Goal: Transaction & Acquisition: Purchase product/service

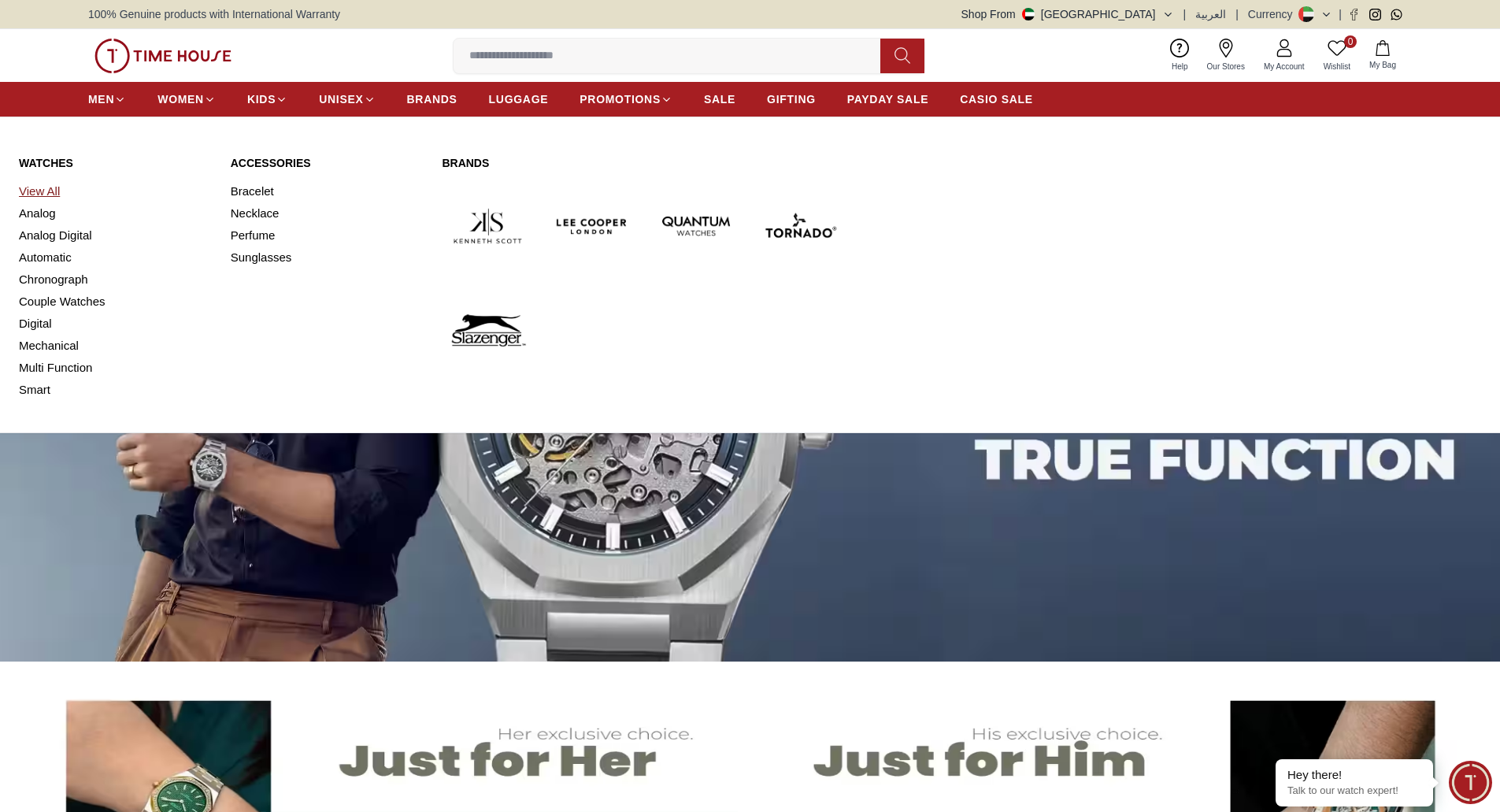
click at [46, 184] on link "View All" at bounding box center [115, 192] width 193 height 22
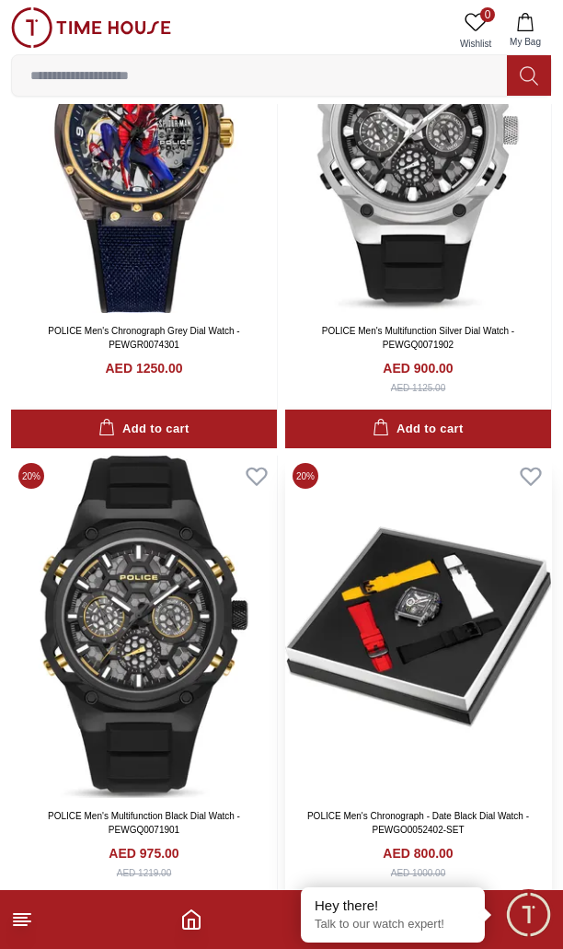
scroll to position [4339, 0]
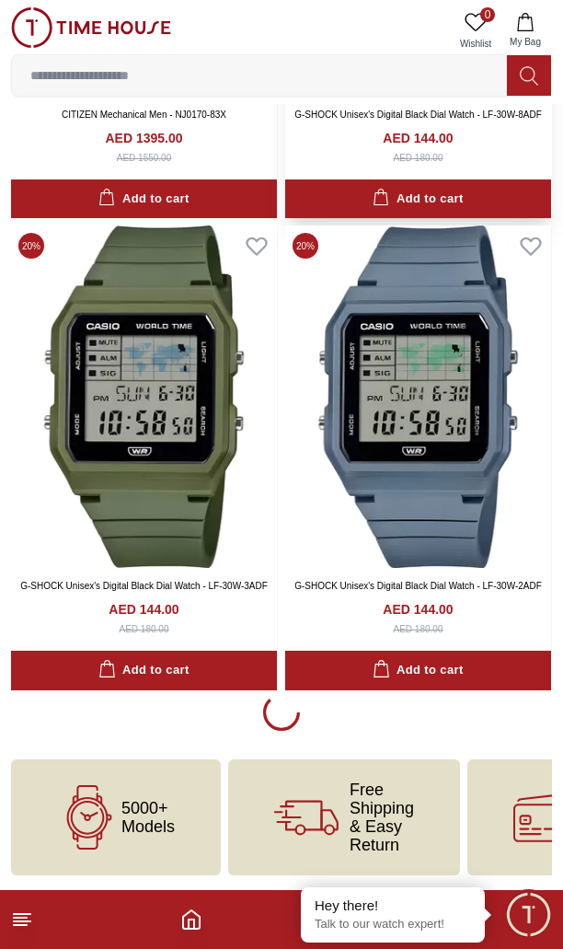
scroll to position [9132, 0]
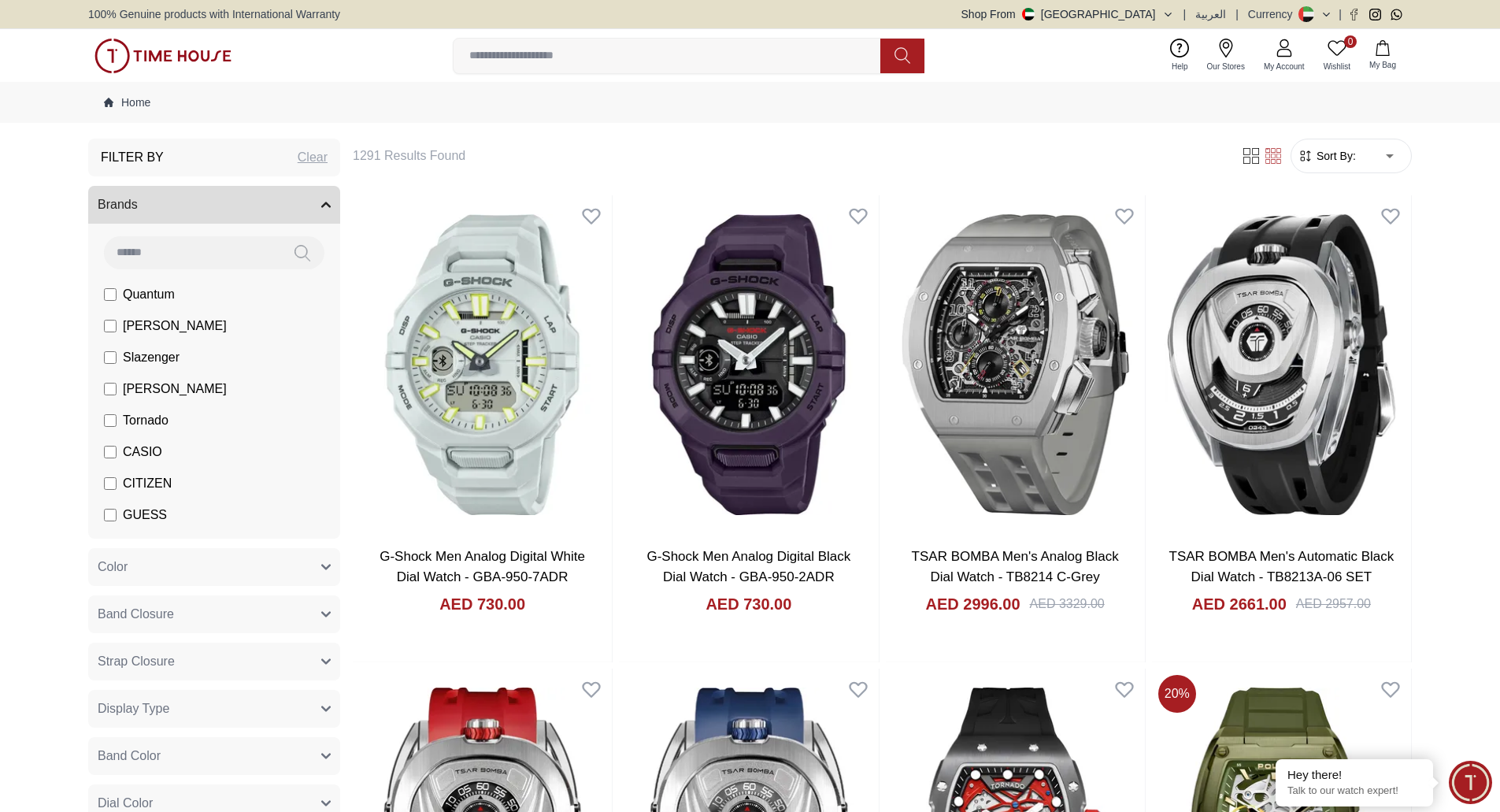
click at [184, 48] on img at bounding box center [163, 56] width 137 height 34
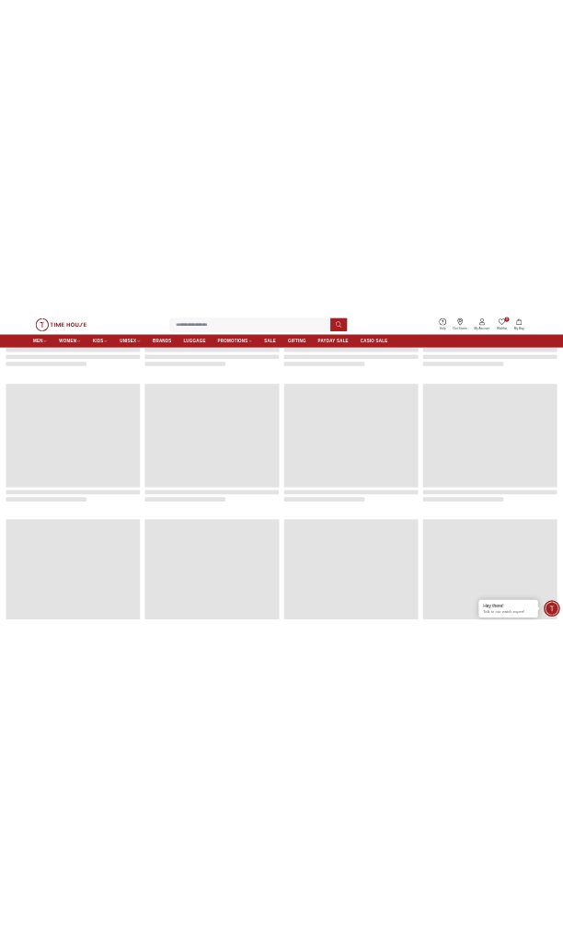
scroll to position [2301, 0]
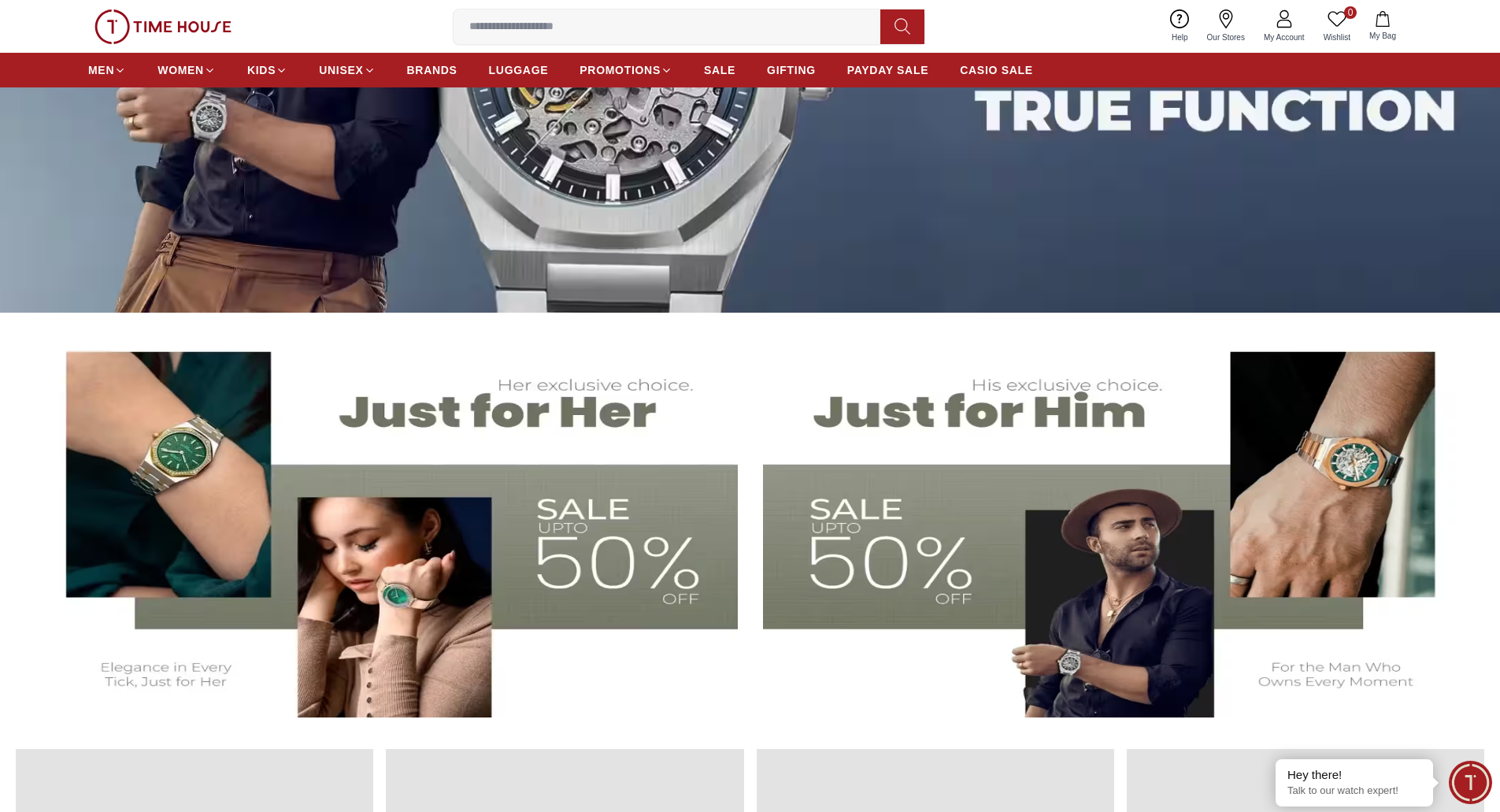
scroll to position [157, 0]
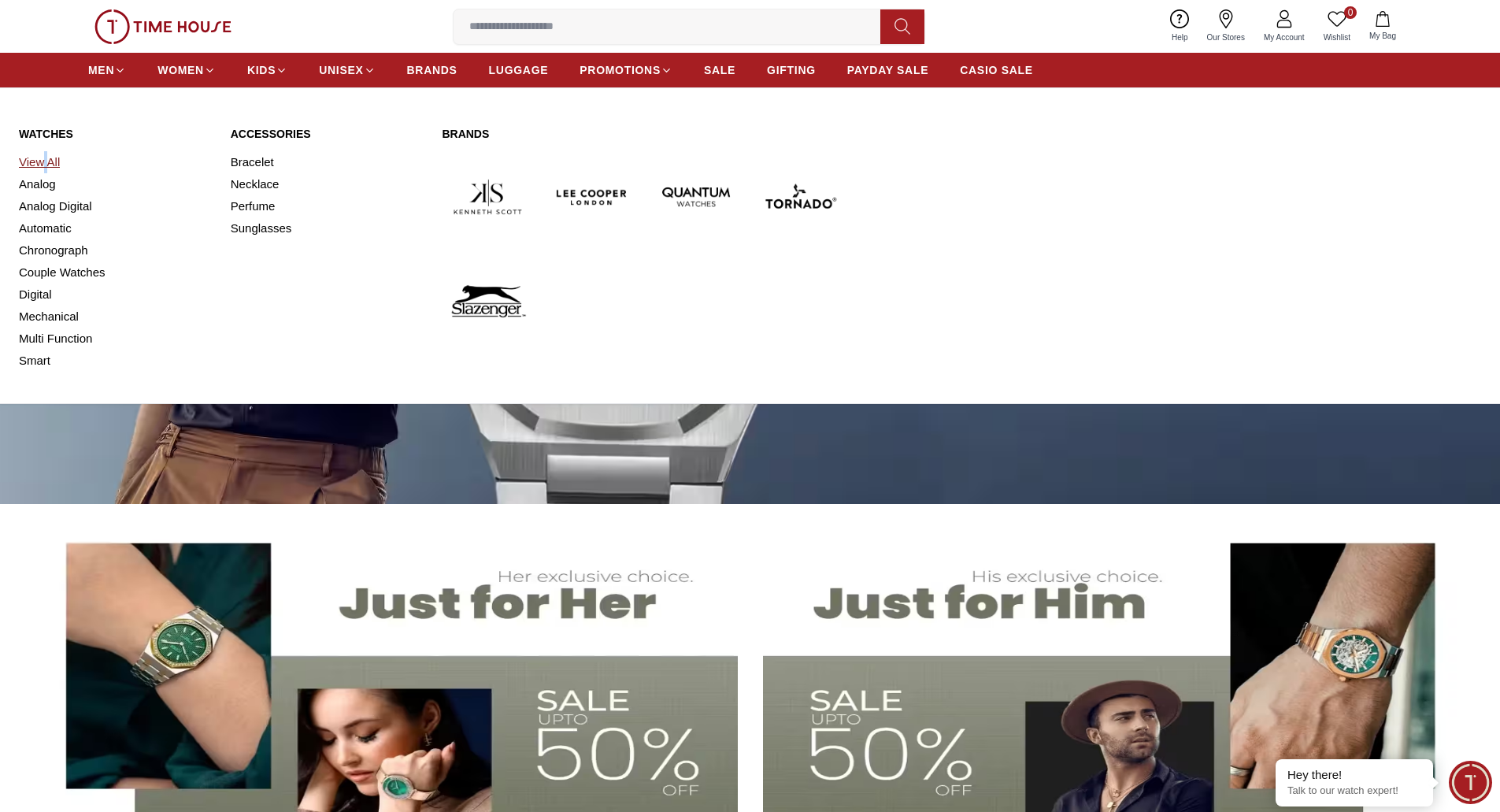
click at [45, 151] on div "Watches View All Analog Analog Digital Automatic Chronograph Couple Watches Dig…" at bounding box center [115, 248] width 193 height 246
click at [44, 158] on link "View All" at bounding box center [115, 163] width 193 height 22
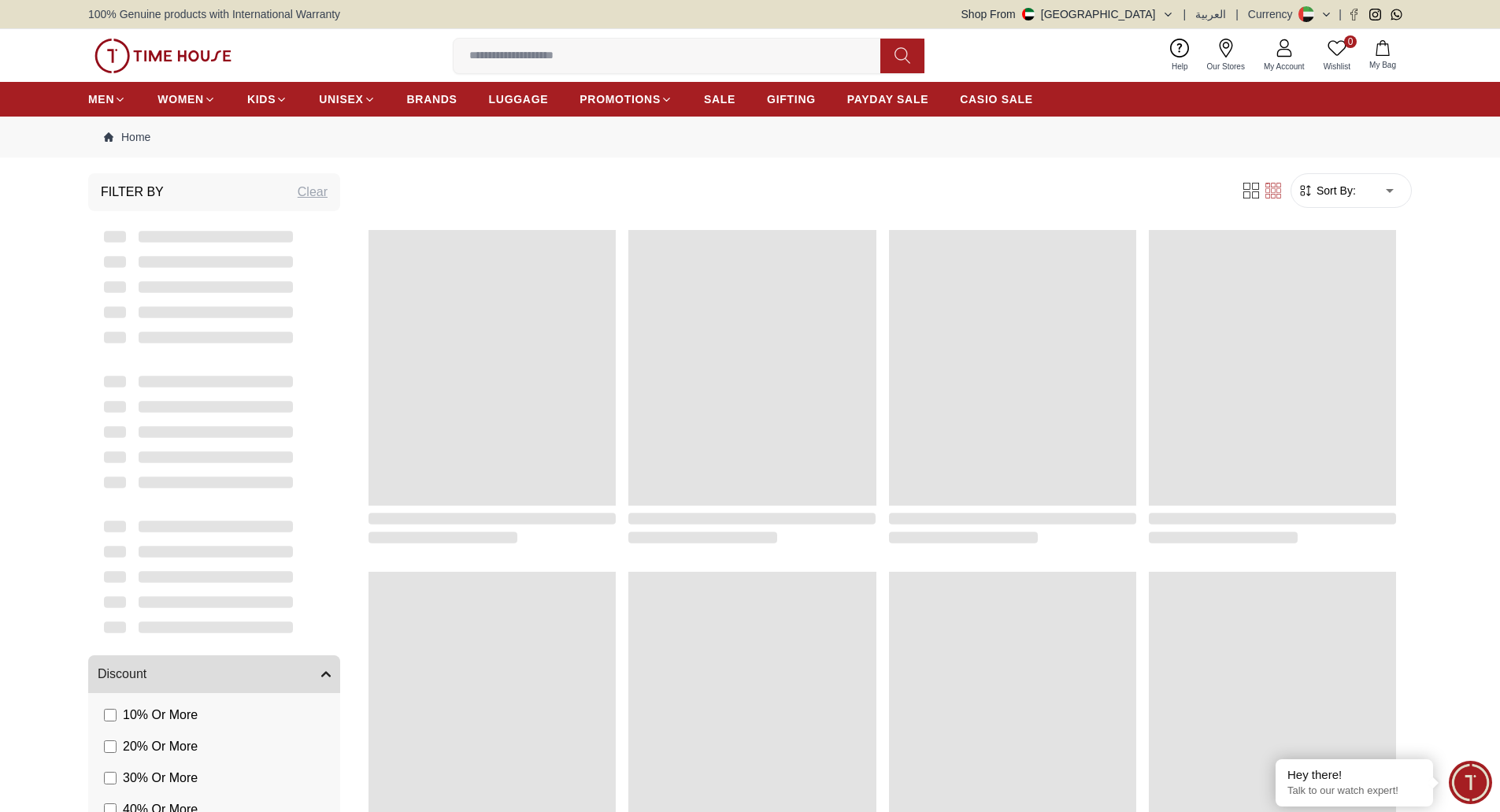
click at [157, 56] on img at bounding box center [163, 56] width 137 height 34
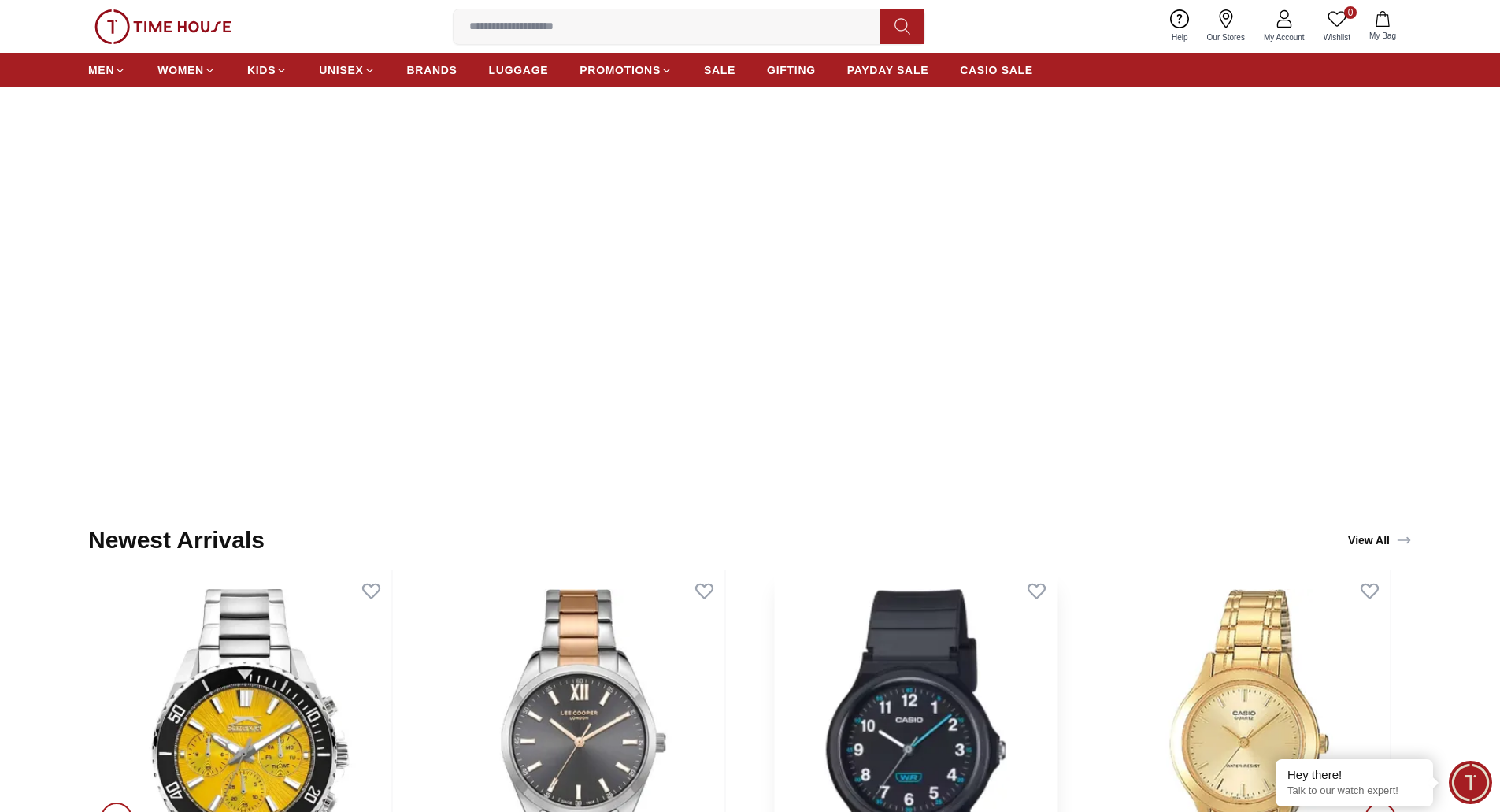
scroll to position [1733, 0]
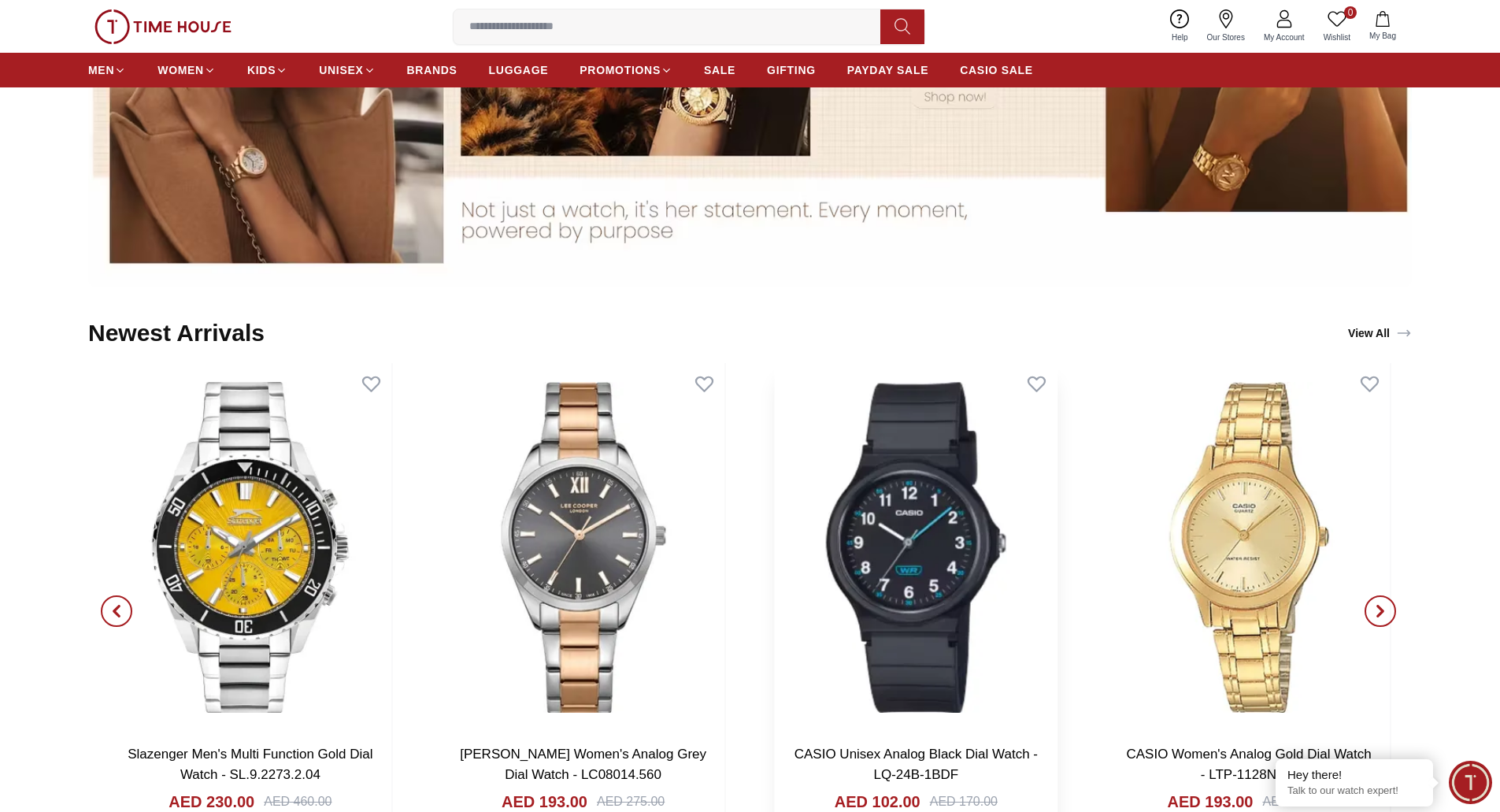
click at [894, 526] on img at bounding box center [916, 548] width 282 height 370
